Goal: Find specific page/section: Find specific page/section

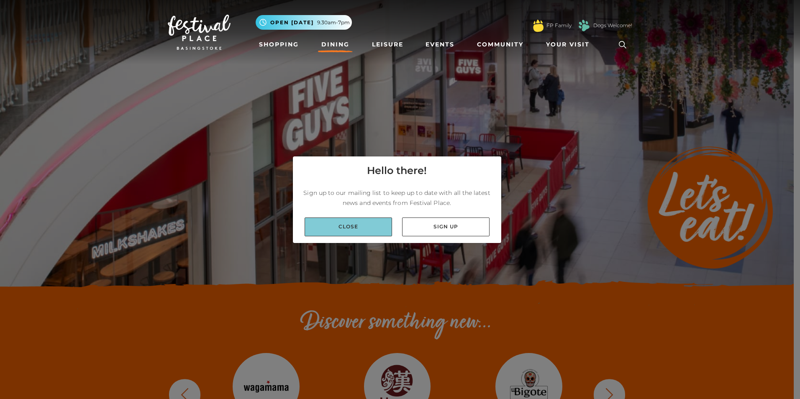
click at [354, 223] on link "Close" at bounding box center [348, 227] width 87 height 19
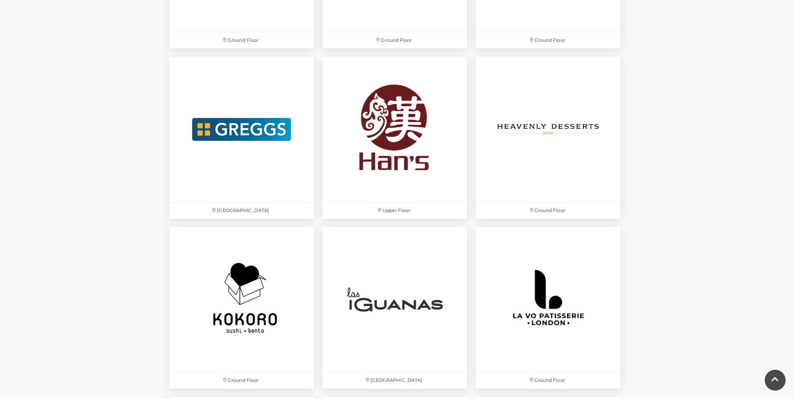
scroll to position [1693, 0]
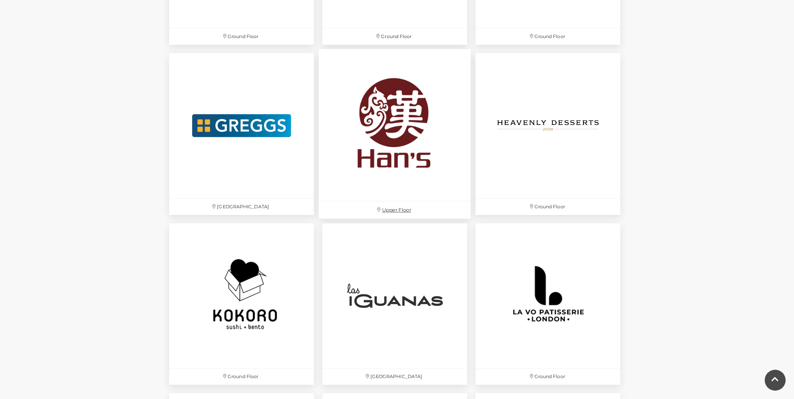
click at [418, 151] on img at bounding box center [394, 125] width 152 height 152
